Goal: Find specific page/section: Find specific page/section

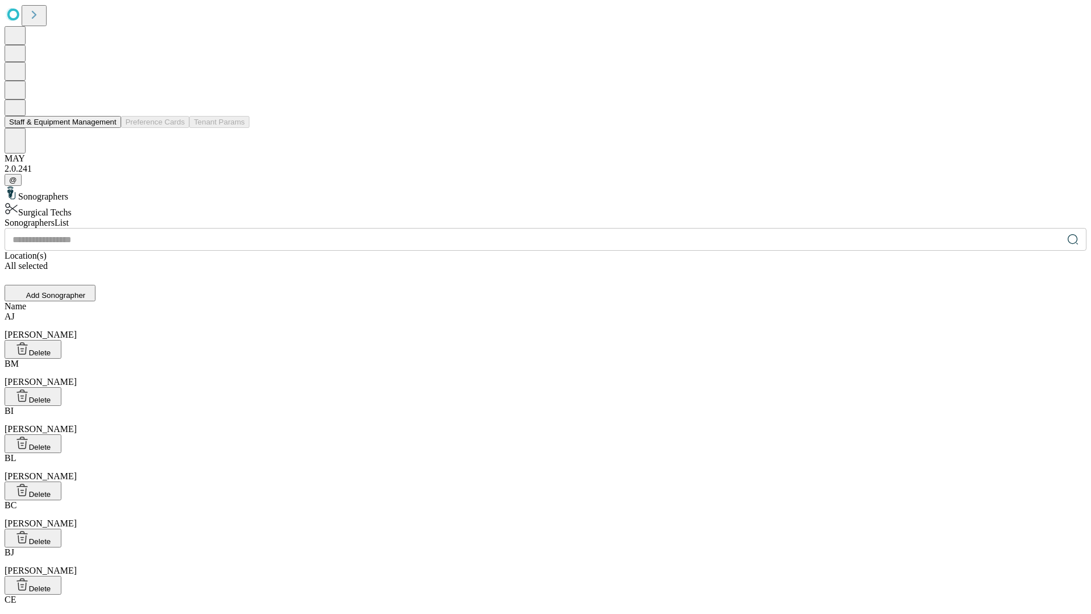
click at [109, 128] on button "Staff & Equipment Management" at bounding box center [63, 122] width 116 height 12
